Goal: Information Seeking & Learning: Understand process/instructions

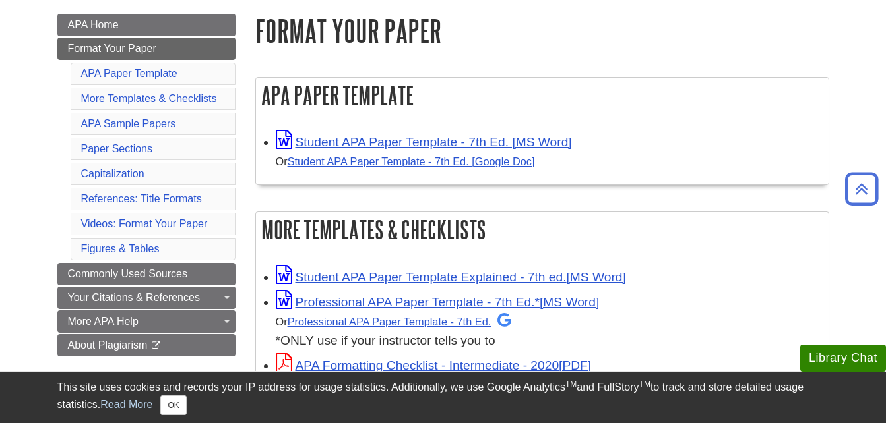
scroll to position [182, 0]
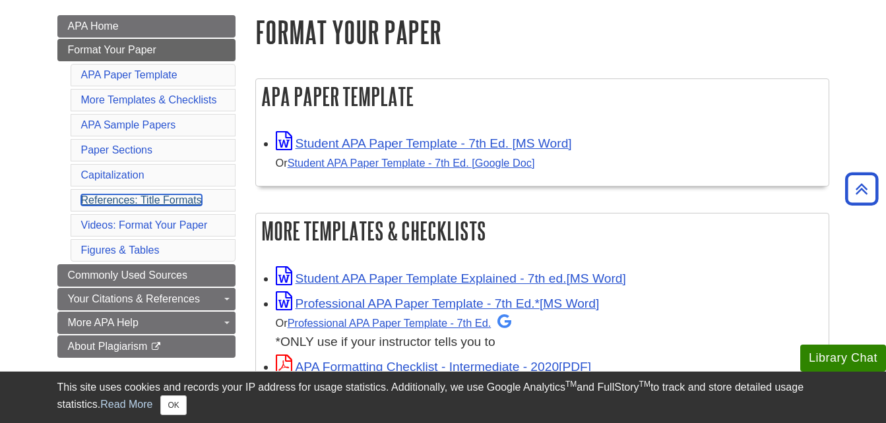
click at [158, 199] on link "References: Title Formats" at bounding box center [141, 200] width 121 height 11
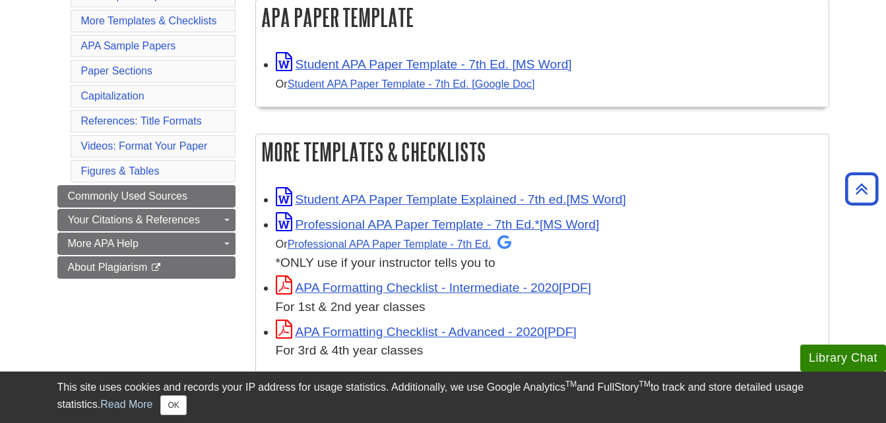
scroll to position [260, 0]
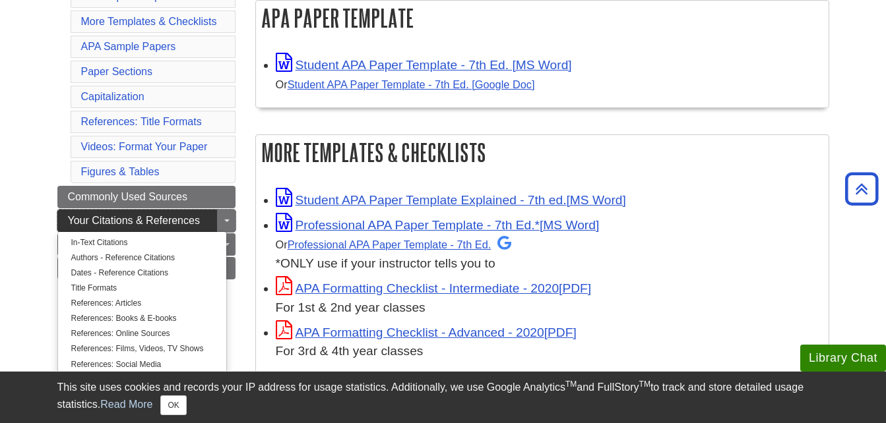
click at [201, 218] on link "Your Citations & References" at bounding box center [146, 221] width 178 height 22
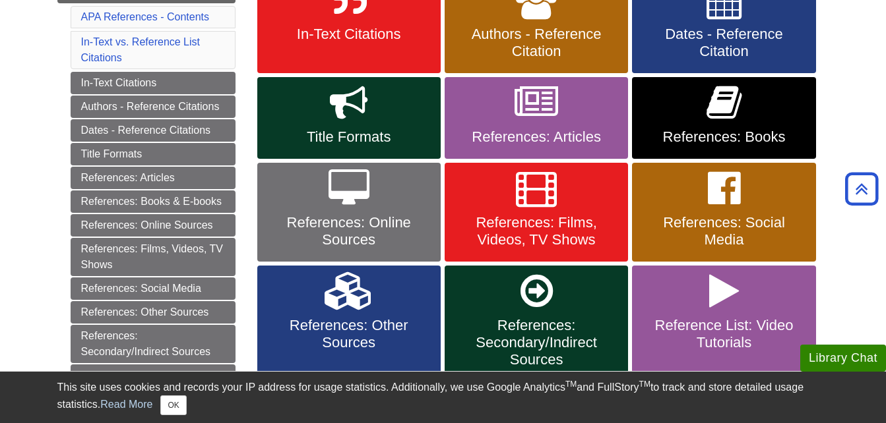
scroll to position [315, 0]
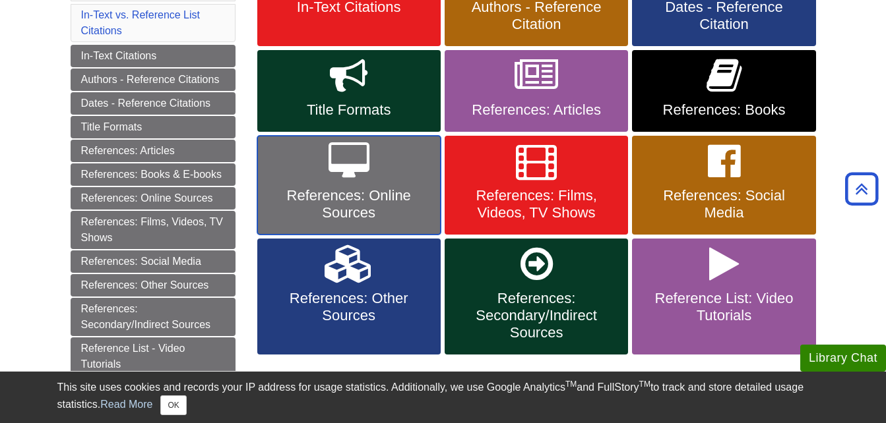
click at [328, 177] on icon at bounding box center [348, 161] width 41 height 38
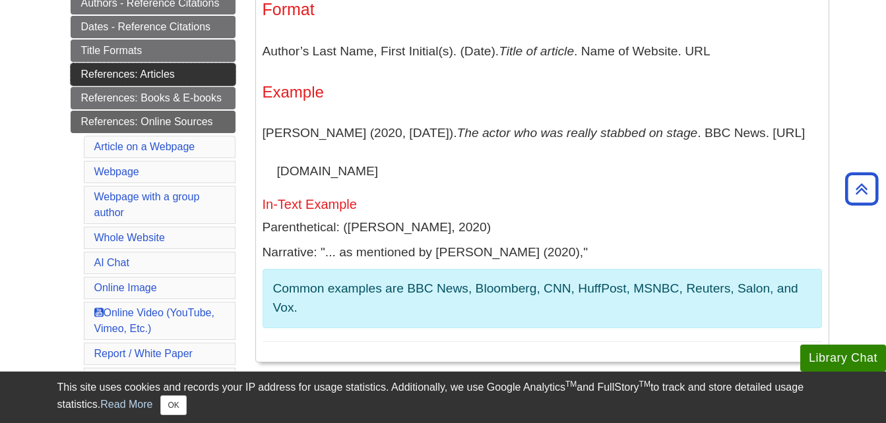
scroll to position [295, 0]
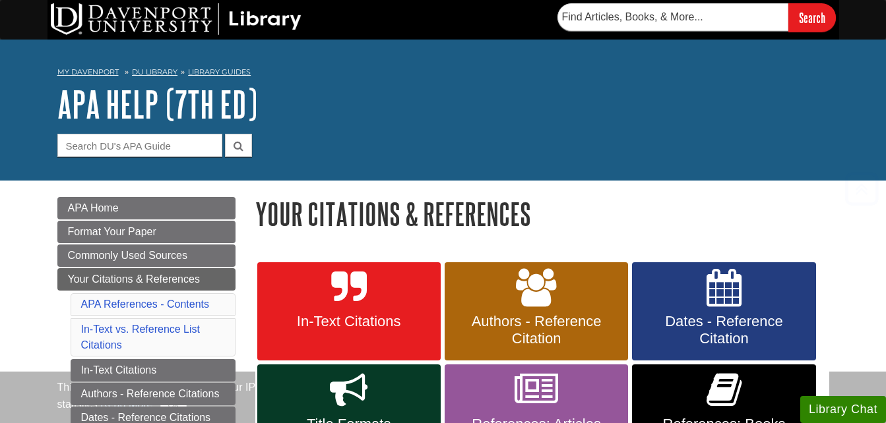
scroll to position [315, 0]
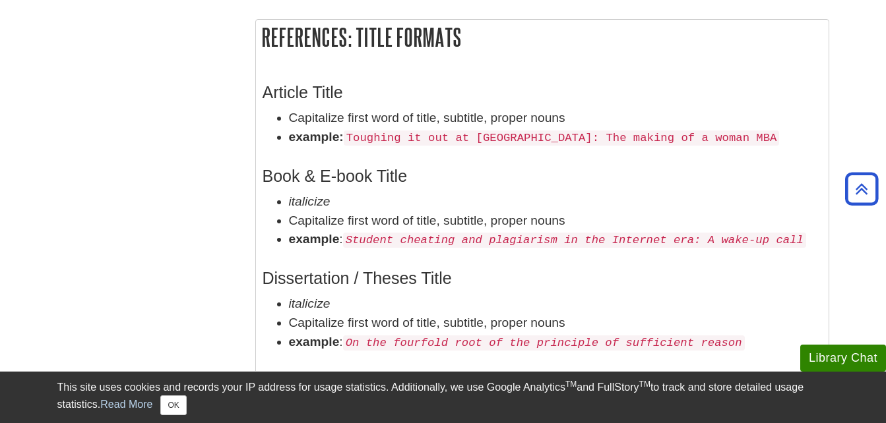
scroll to position [182, 0]
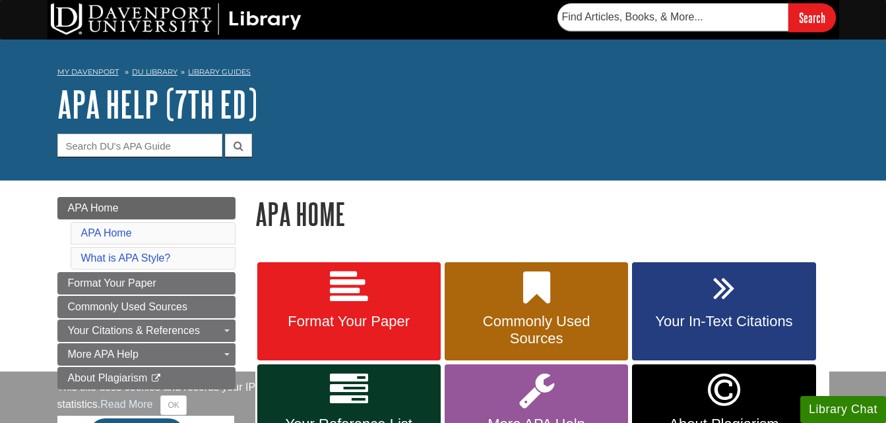
scroll to position [133, 0]
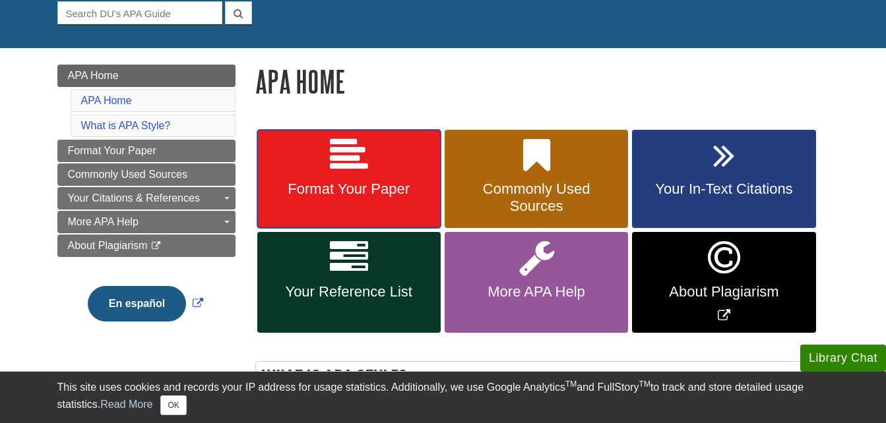
click at [334, 163] on icon at bounding box center [349, 156] width 38 height 38
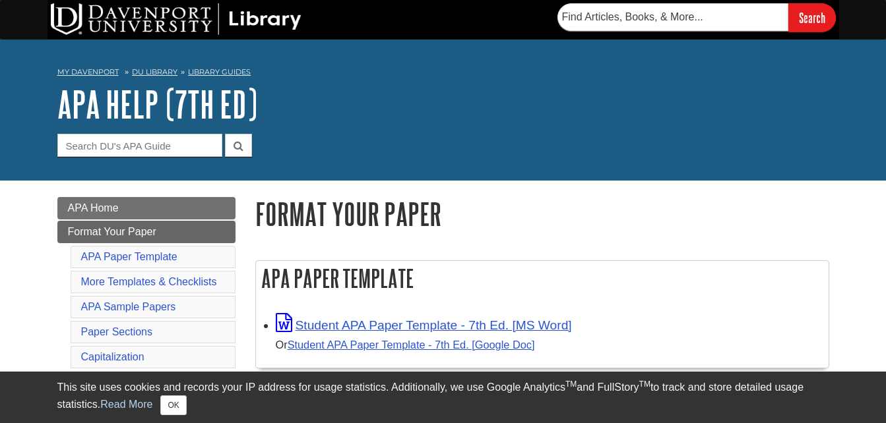
scroll to position [127, 0]
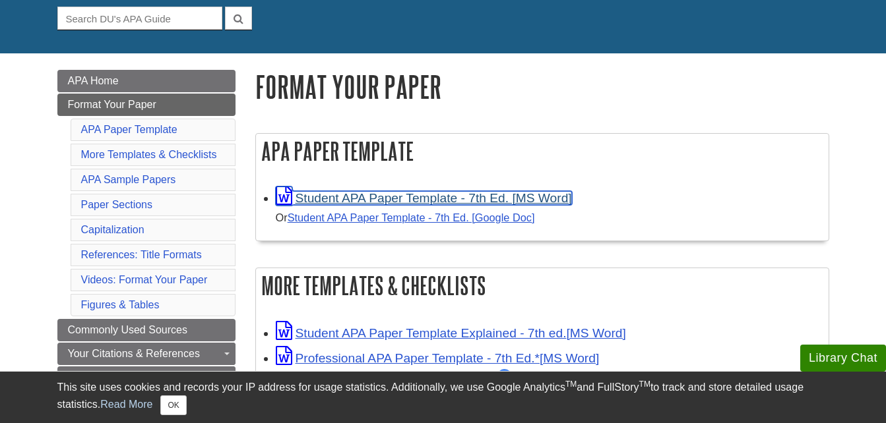
click at [418, 200] on link "Student APA Paper Template - 7th Ed. [MS Word]" at bounding box center [424, 198] width 296 height 14
